Goal: Task Accomplishment & Management: Use online tool/utility

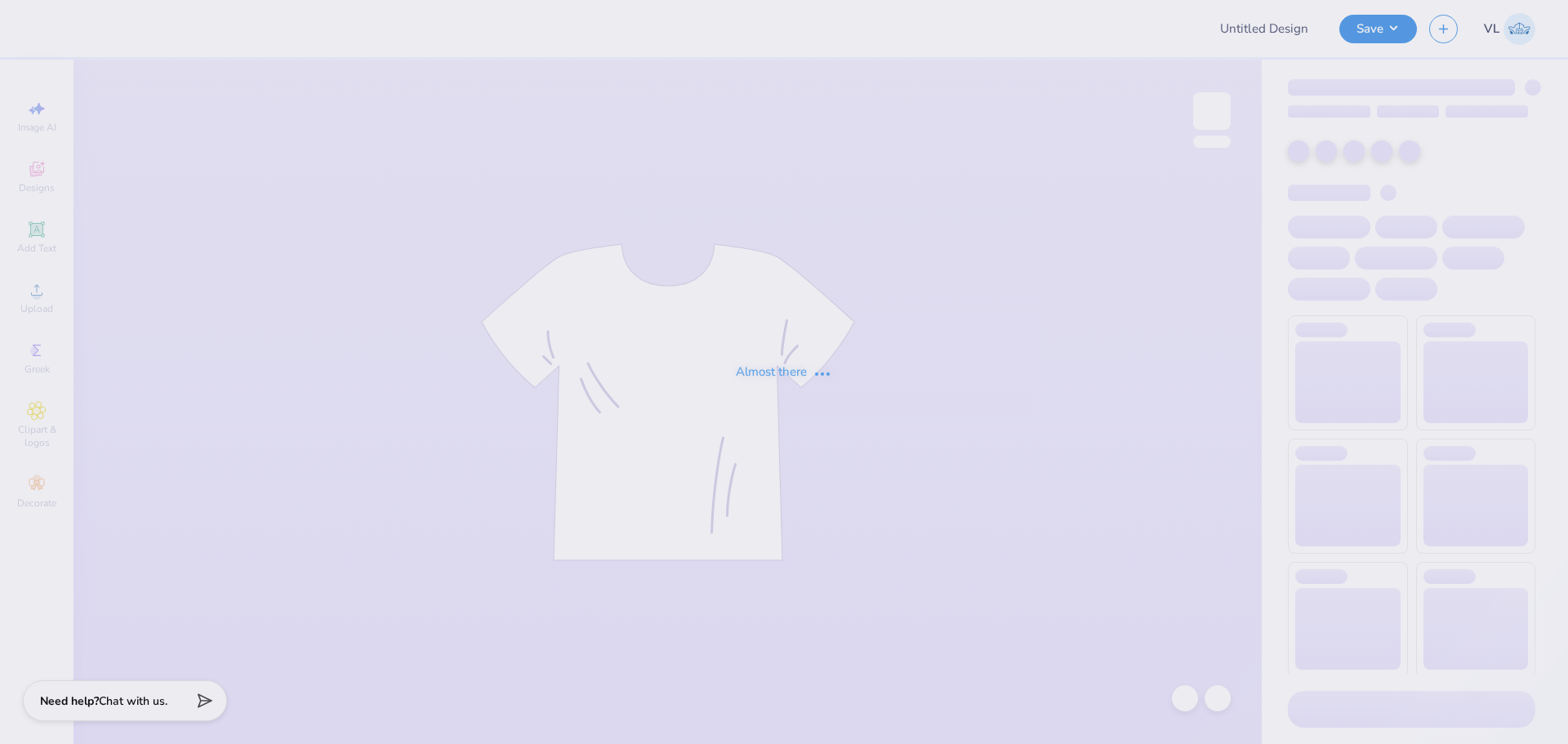
type input "AXO Dad's Weekend"
